Goal: Find specific fact: Find contact information

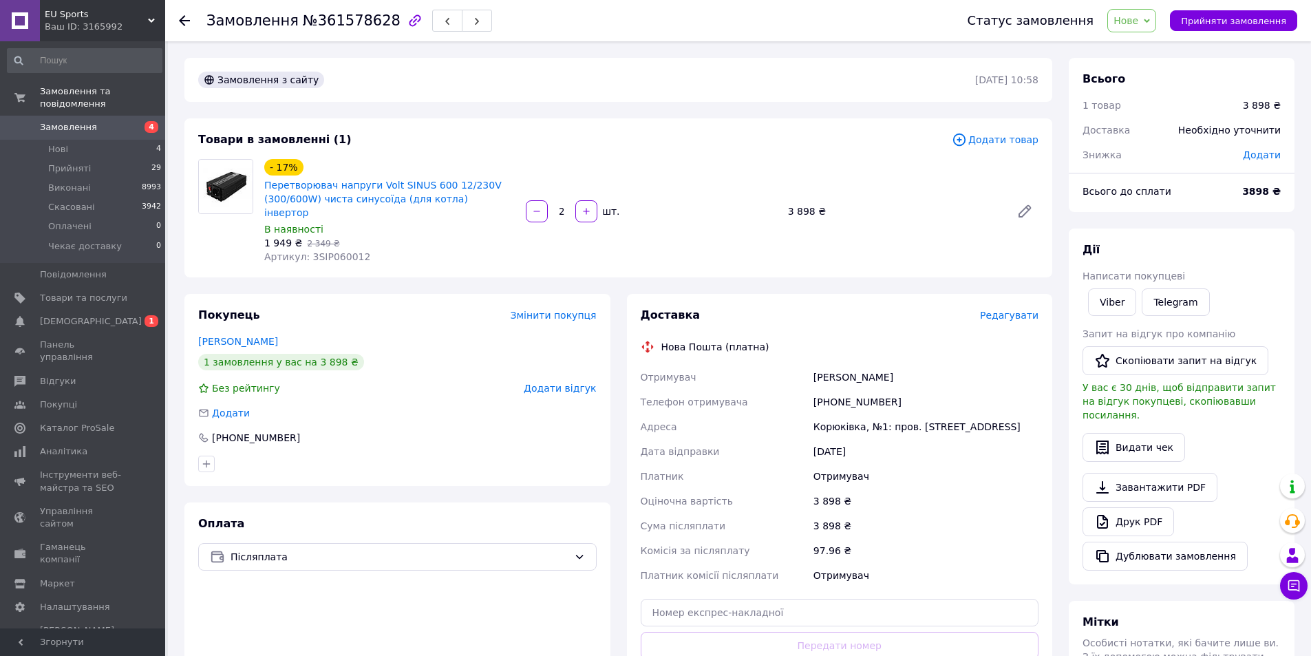
click at [845, 371] on div "[PERSON_NAME]" at bounding box center [926, 377] width 231 height 25
click at [842, 390] on div "[PHONE_NUMBER]" at bounding box center [926, 402] width 231 height 25
copy div "380677437186"
click at [823, 365] on div "[PERSON_NAME]" at bounding box center [926, 377] width 231 height 25
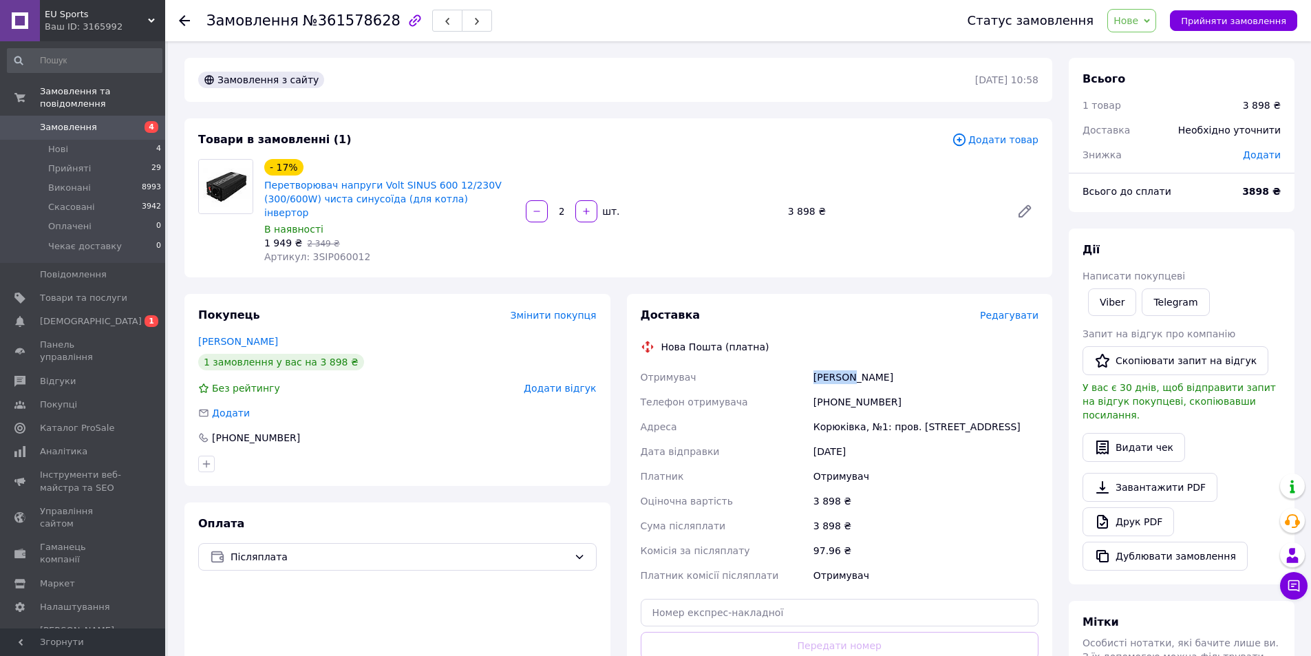
click at [823, 365] on div "[PERSON_NAME]" at bounding box center [926, 377] width 231 height 25
copy div "Мосоян"
click at [864, 372] on div "[PERSON_NAME]" at bounding box center [926, 377] width 231 height 25
copy div "[PERSON_NAME]"
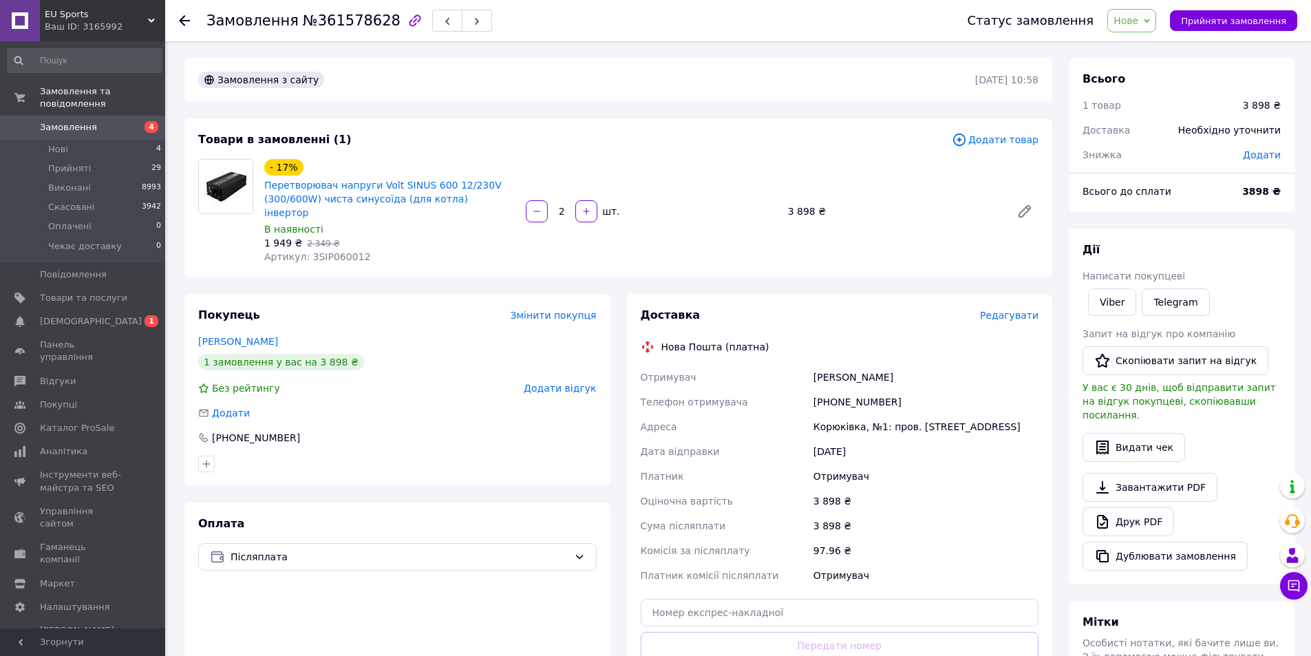
click at [836, 414] on div "Корюківка, №1: пров. [STREET_ADDRESS]" at bounding box center [926, 426] width 231 height 25
copy div "Корюківка"
click at [697, 600] on input "text" at bounding box center [840, 613] width 399 height 28
paste input "20451247442863"
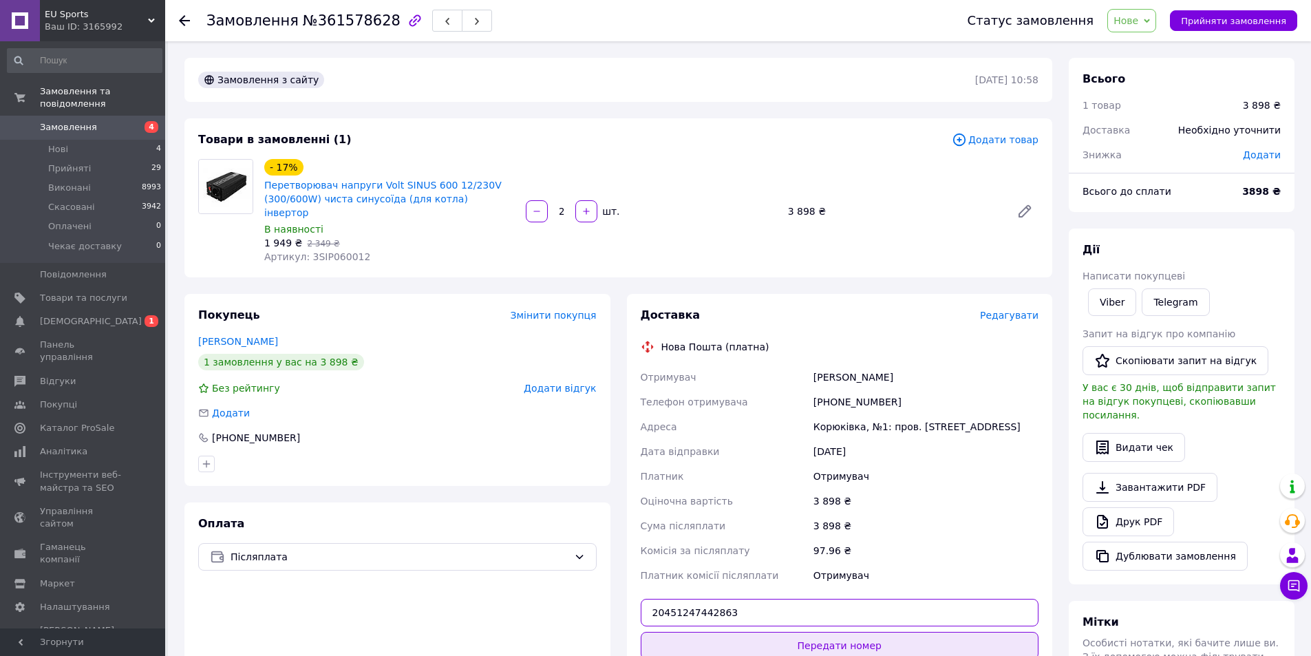
type input "20451247442863"
click at [766, 633] on button "Передати номер" at bounding box center [840, 646] width 399 height 28
